Goal: Transaction & Acquisition: Download file/media

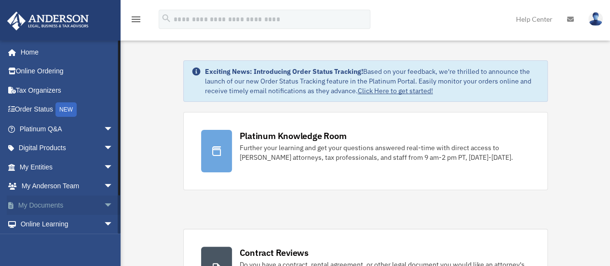
click at [104, 205] on span "arrow_drop_down" at bounding box center [113, 205] width 19 height 20
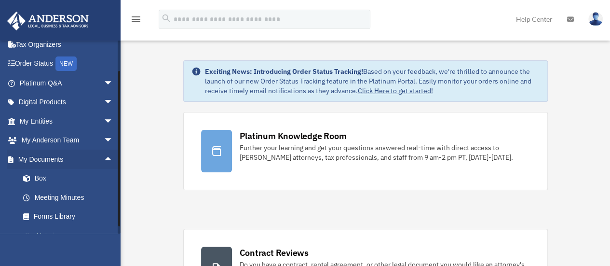
scroll to position [97, 0]
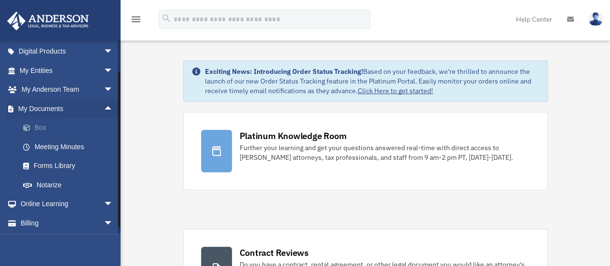
click at [48, 126] on link "Box" at bounding box center [71, 127] width 114 height 19
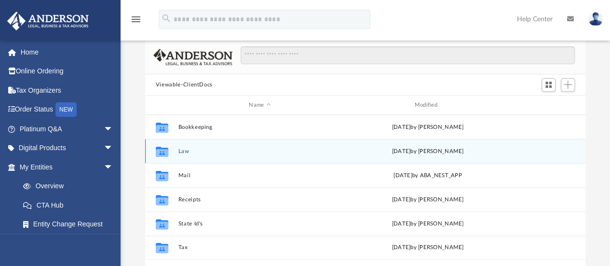
scroll to position [48, 0]
click at [183, 151] on button "Law" at bounding box center [260, 151] width 164 height 6
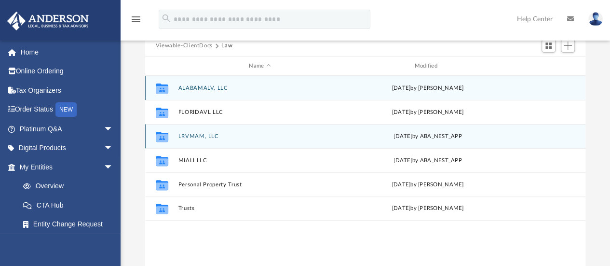
scroll to position [97, 0]
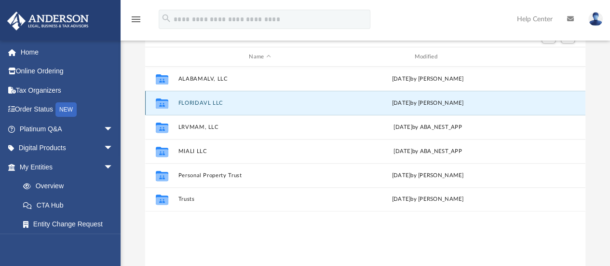
click at [206, 105] on button "FLORIDAVL LLC" at bounding box center [260, 103] width 164 height 6
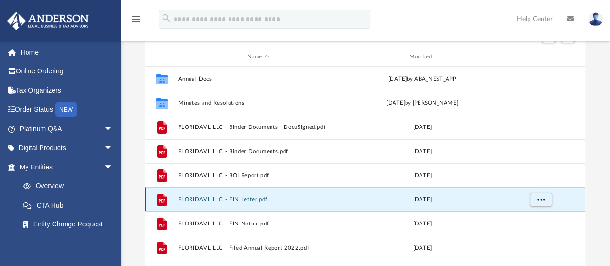
click at [250, 197] on button "FLORIDAVL LLC - EIN Letter.pdf" at bounding box center [258, 199] width 160 height 6
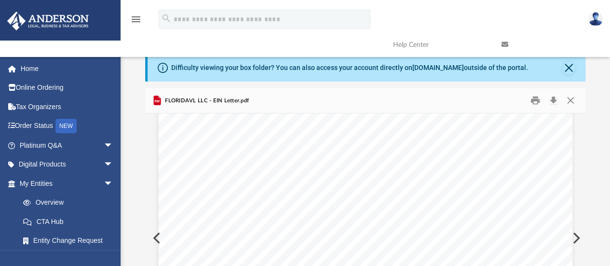
scroll to position [0, 0]
click at [553, 100] on button "Download" at bounding box center [553, 100] width 17 height 15
click at [88, 68] on link "Home" at bounding box center [67, 68] width 121 height 19
